Goal: Find specific page/section: Find specific page/section

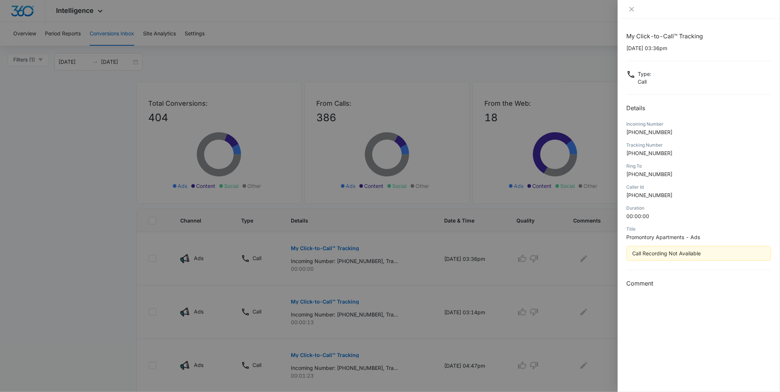
drag, startPoint x: 489, startPoint y: 80, endPoint x: 484, endPoint y: 74, distance: 7.6
click at [488, 77] on div at bounding box center [390, 196] width 780 height 392
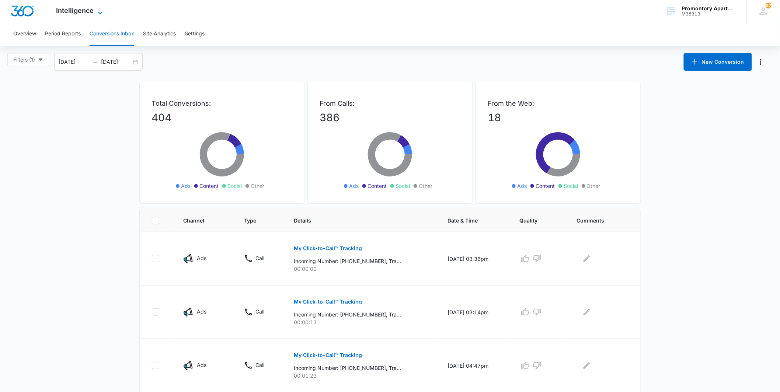
click at [60, 14] on span "Intelligence" at bounding box center [75, 11] width 38 height 8
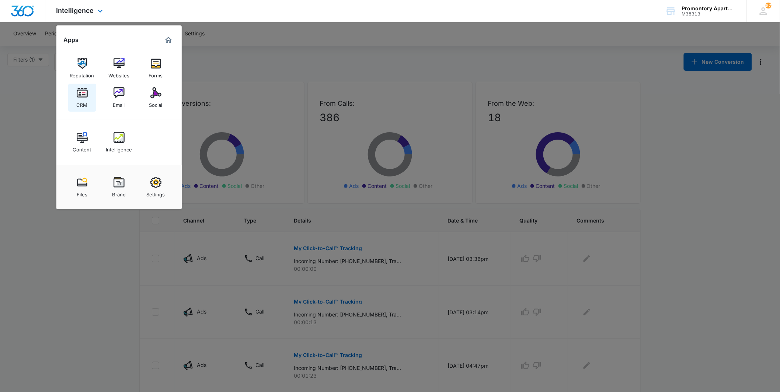
click at [84, 91] on img at bounding box center [82, 92] width 11 height 11
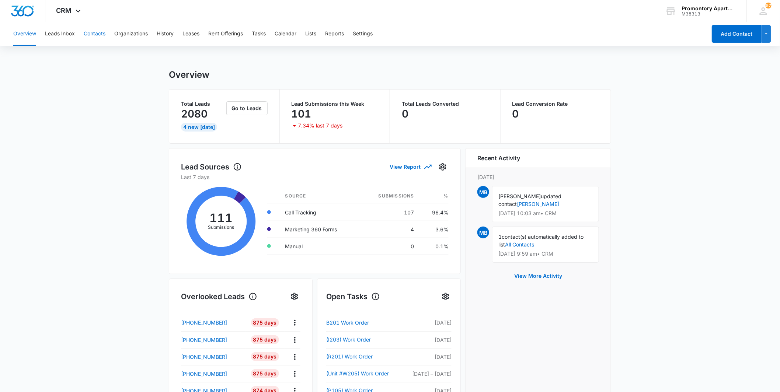
click at [90, 32] on button "Contacts" at bounding box center [95, 34] width 22 height 24
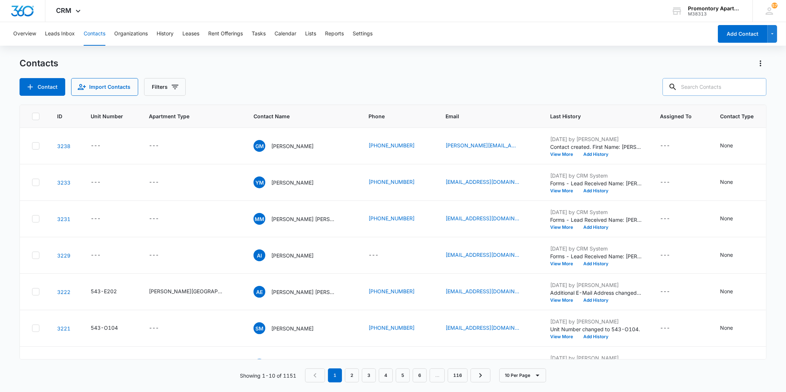
click at [719, 91] on input "text" at bounding box center [714, 87] width 104 height 18
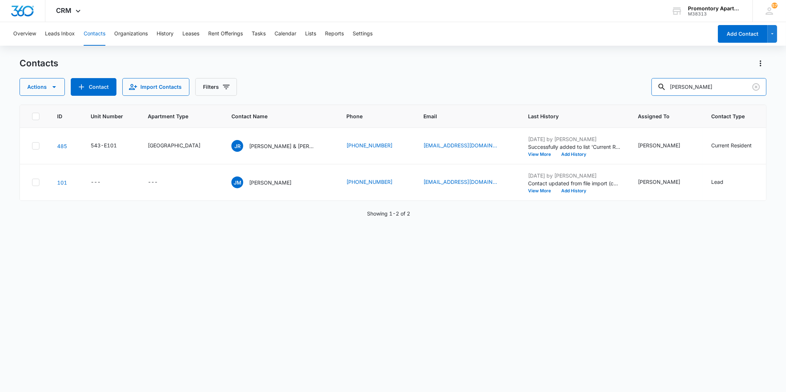
type input "[PERSON_NAME]"
